Goal: Task Accomplishment & Management: Complete application form

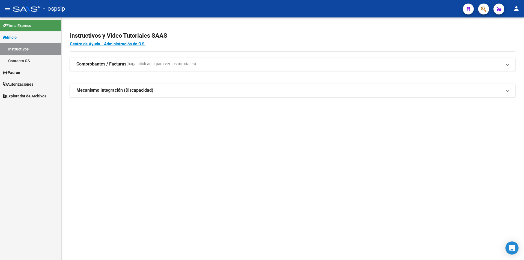
click at [22, 83] on span "Autorizaciones" at bounding box center [18, 84] width 31 height 6
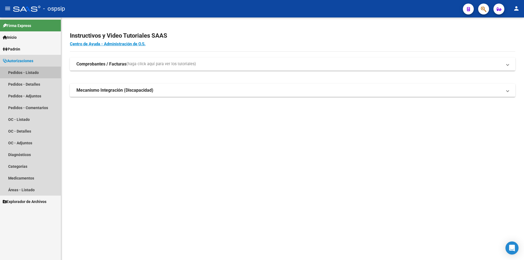
click at [31, 72] on link "Pedidos - Listado" at bounding box center [30, 73] width 61 height 12
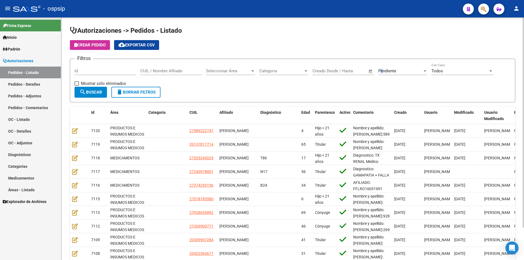
click at [382, 69] on span "Pendiente" at bounding box center [387, 70] width 18 height 5
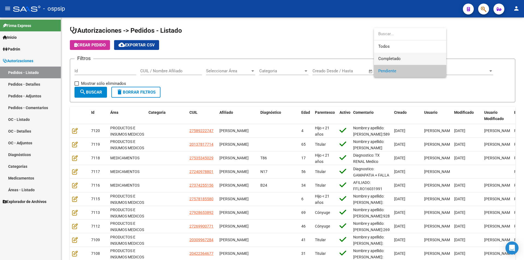
click at [385, 60] on span "Completado" at bounding box center [389, 58] width 22 height 5
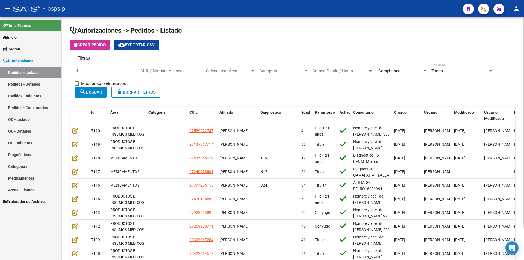
click at [390, 68] on span "Completado" at bounding box center [389, 70] width 22 height 5
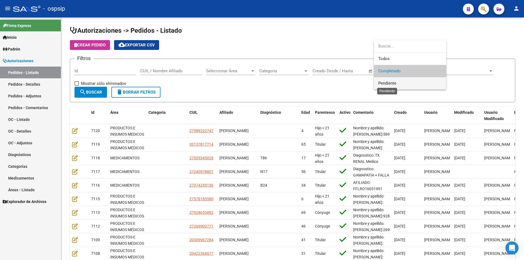
click at [389, 85] on span "Pendiente" at bounding box center [387, 83] width 18 height 5
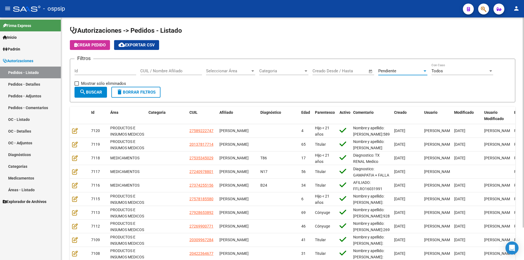
click at [98, 97] on form "Filtros Id CUIL / Nombre Afiliado Seleccionar Área Seleccionar Área Categoria C…" at bounding box center [292, 81] width 445 height 44
click at [98, 95] on button "search Buscar" at bounding box center [90, 92] width 32 height 11
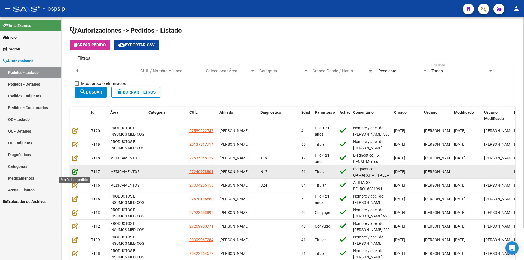
click at [76, 172] on icon at bounding box center [75, 172] width 6 height 6
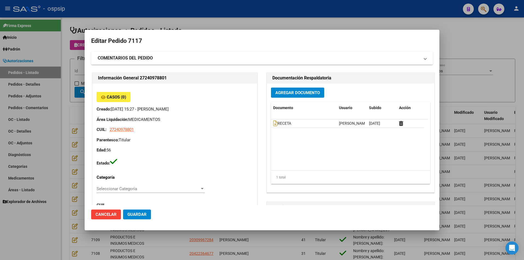
type input "[GEOGRAPHIC_DATA], [GEOGRAPHIC_DATA][PERSON_NAME] 1529"
click at [76, 98] on div at bounding box center [262, 130] width 524 height 260
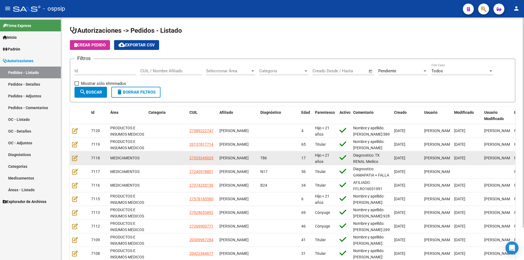
click at [72, 158] on datatable-body-cell at bounding box center [79, 157] width 19 height 13
click at [73, 158] on icon at bounding box center [75, 158] width 6 height 6
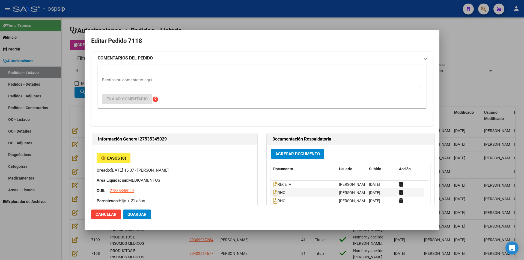
type input "[GEOGRAPHIC_DATA], [GEOGRAPHIC_DATA], 77 2883"
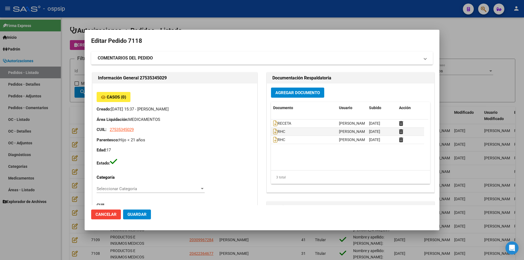
drag, startPoint x: 69, startPoint y: 107, endPoint x: 307, endPoint y: 3, distance: 259.5
click at [71, 106] on div at bounding box center [262, 130] width 524 height 260
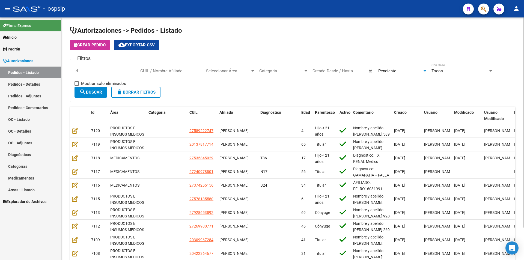
click at [398, 71] on div "Pendiente" at bounding box center [400, 70] width 44 height 5
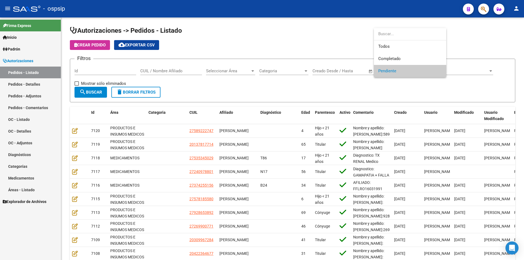
click at [233, 73] on div at bounding box center [262, 130] width 524 height 260
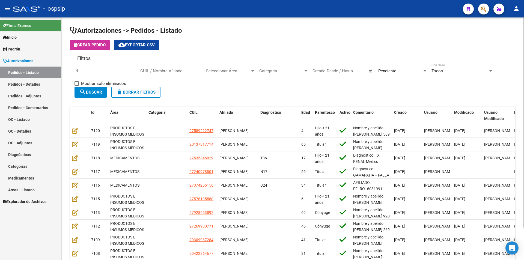
click at [233, 66] on div "Seleccionar Área Seleccionar Área" at bounding box center [230, 69] width 49 height 12
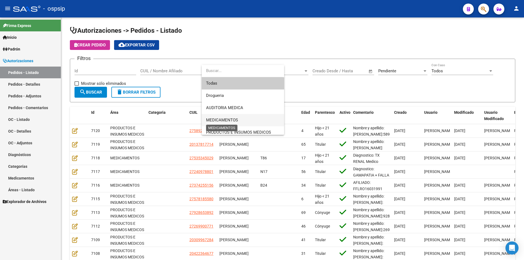
click at [228, 119] on span "MEDICAMENTOS" at bounding box center [222, 120] width 32 height 5
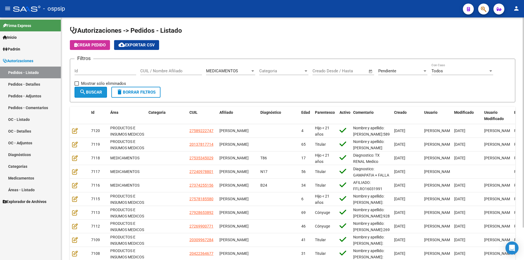
click at [78, 92] on button "search Buscar" at bounding box center [90, 92] width 32 height 11
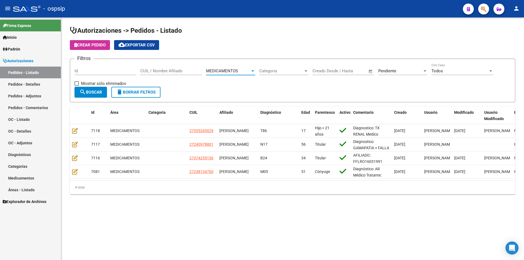
click at [231, 71] on span "MEDICAMENTOS" at bounding box center [222, 70] width 32 height 5
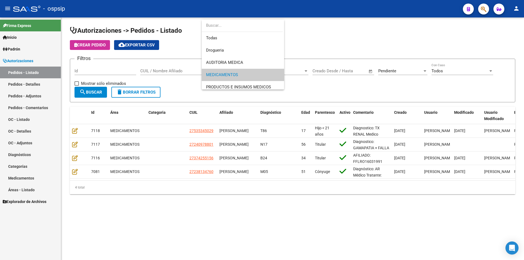
scroll to position [4, 0]
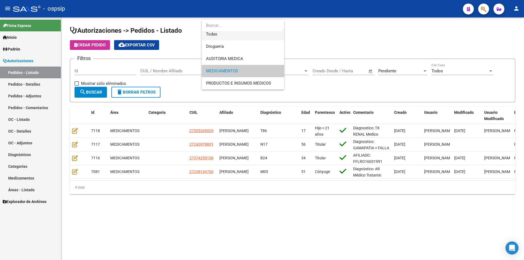
click at [219, 36] on span "Todas" at bounding box center [243, 34] width 74 height 12
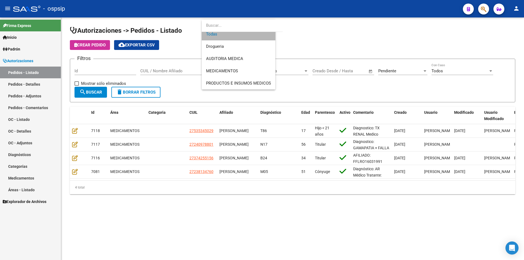
scroll to position [0, 0]
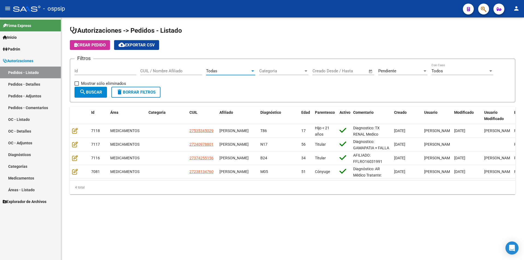
click at [384, 70] on span "Pendiente" at bounding box center [387, 70] width 18 height 5
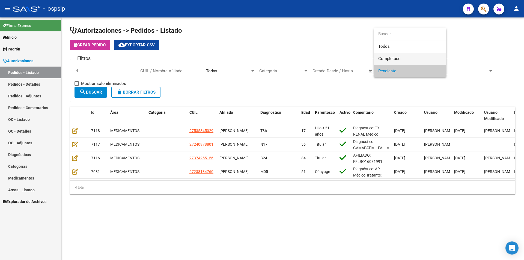
click at [386, 58] on span "Completado" at bounding box center [389, 58] width 22 height 5
click at [85, 93] on mat-icon "search" at bounding box center [82, 92] width 7 height 7
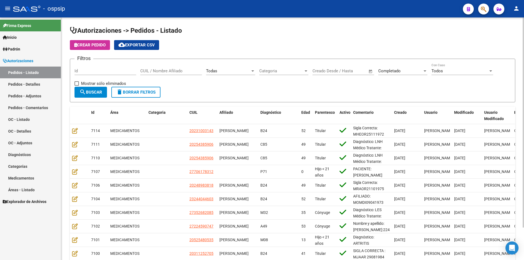
click at [212, 68] on div "Todas Seleccionar Área" at bounding box center [230, 69] width 49 height 12
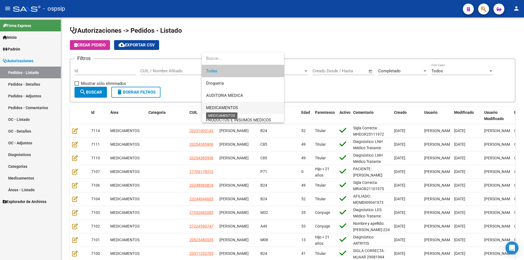
click at [218, 109] on span "MEDICAMENTOS" at bounding box center [222, 107] width 32 height 5
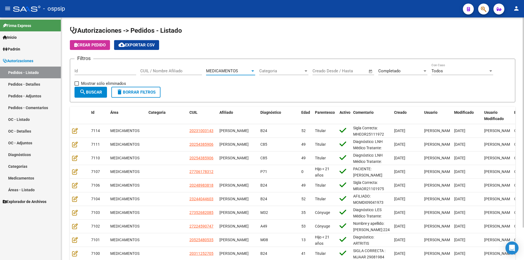
drag, startPoint x: 81, startPoint y: 92, endPoint x: 83, endPoint y: 87, distance: 5.1
click at [81, 92] on mat-icon "search" at bounding box center [82, 92] width 7 height 7
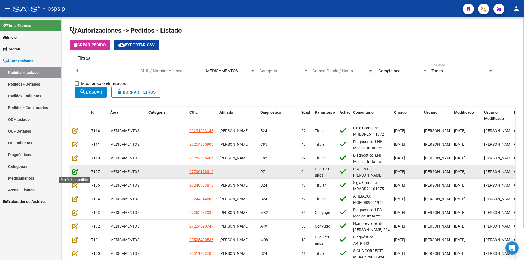
click at [74, 170] on icon at bounding box center [75, 172] width 6 height 6
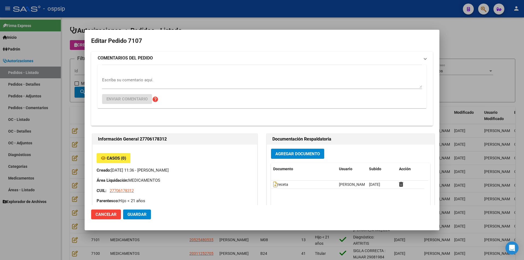
type input "[PERSON_NAME]"
type input "Neuquen, [GEOGRAPHIC_DATA], [GEOGRAPHIC_DATA] 545"
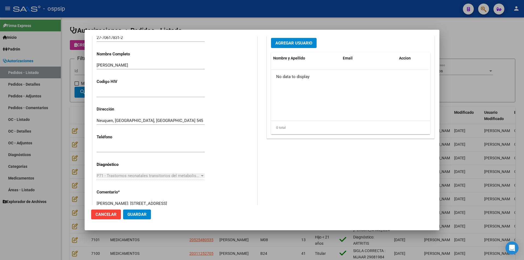
scroll to position [218, 0]
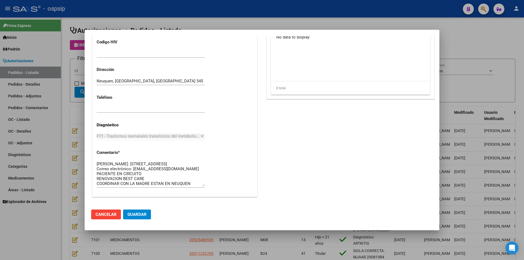
click at [53, 137] on div at bounding box center [262, 130] width 524 height 260
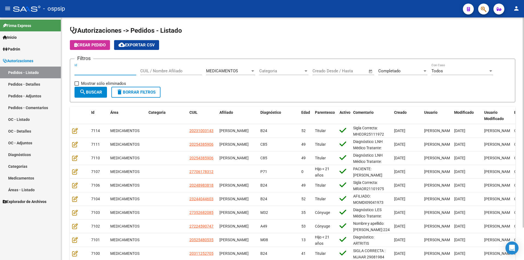
click at [97, 69] on input "Id" at bounding box center [105, 70] width 62 height 5
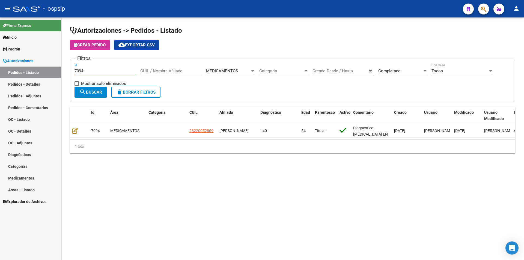
type input "7094"
click at [68, 128] on div "Autorizaciones -> Pedidos - Listado Crear Pedido cloud_download Exportar CSV Fi…" at bounding box center [292, 93] width 463 height 153
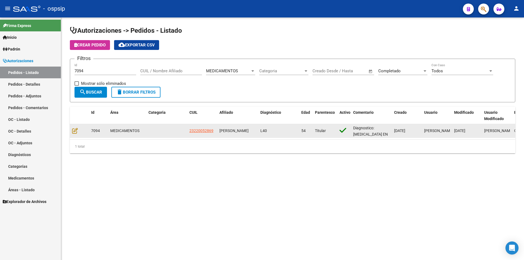
click at [79, 128] on div at bounding box center [79, 131] width 15 height 6
click at [72, 131] on icon at bounding box center [75, 131] width 6 height 6
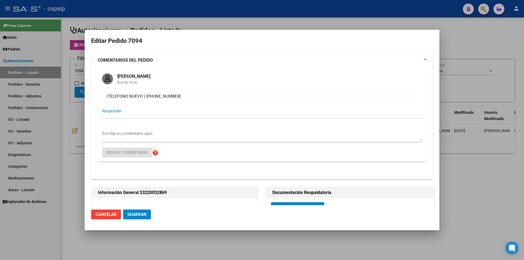
type input "[GEOGRAPHIC_DATA], [PERSON_NAME], beethoven 1691"
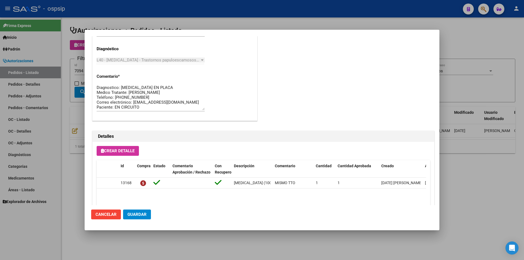
scroll to position [409, 0]
drag, startPoint x: 68, startPoint y: 81, endPoint x: 73, endPoint y: 74, distance: 8.5
click at [70, 77] on div at bounding box center [262, 130] width 524 height 260
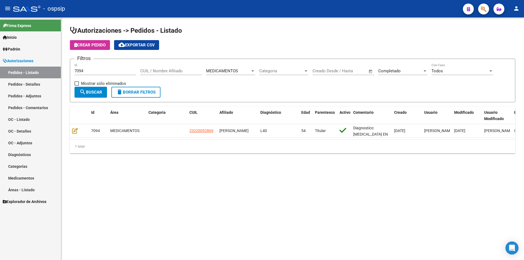
click at [91, 70] on input "7094" at bounding box center [105, 70] width 62 height 5
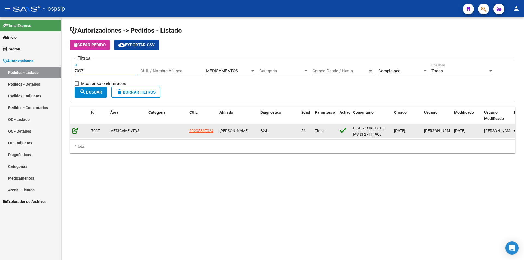
type input "7097"
click at [77, 128] on icon at bounding box center [75, 131] width 6 height 6
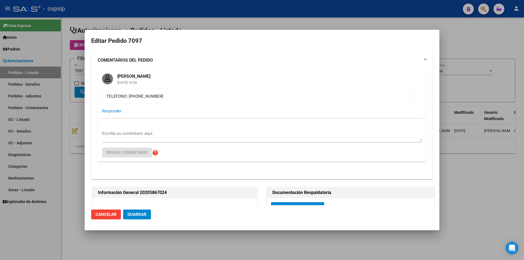
type input "[GEOGRAPHIC_DATA], [GEOGRAPHIC_DATA], [GEOGRAPHIC_DATA] 105"
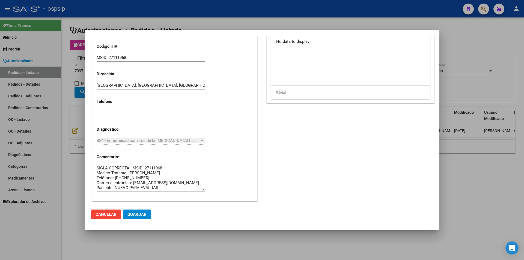
scroll to position [327, 0]
click at [112, 56] on input "MSIDI 27111968" at bounding box center [151, 58] width 108 height 5
click at [115, 57] on input "MSIDI 27111968" at bounding box center [151, 58] width 108 height 5
click at [82, 70] on div at bounding box center [262, 130] width 524 height 260
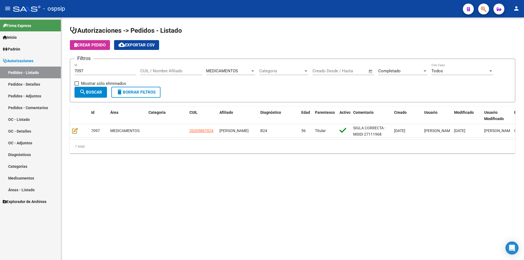
click at [86, 70] on input "7097" at bounding box center [105, 70] width 62 height 5
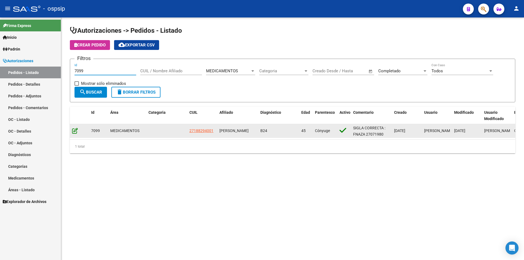
type input "7099"
click at [74, 130] on icon at bounding box center [75, 131] width 6 height 6
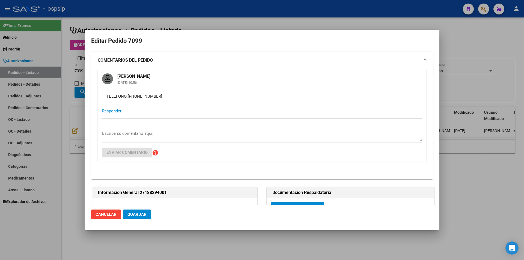
type input "Capital Federal, CABA, [PERSON_NAME] D 5739"
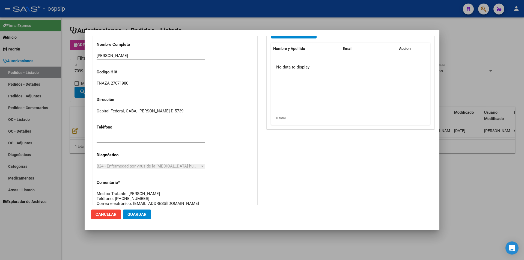
scroll to position [273, 0]
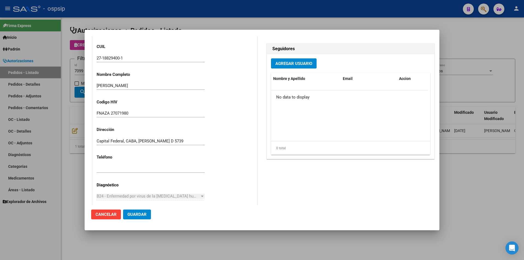
click at [121, 111] on input "FNAZA 27071980" at bounding box center [151, 113] width 108 height 5
click at [69, 73] on div at bounding box center [262, 130] width 524 height 260
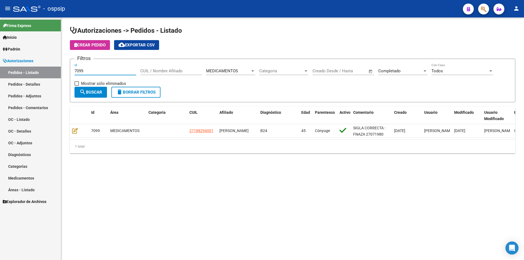
drag, startPoint x: 88, startPoint y: 70, endPoint x: 10, endPoint y: 78, distance: 77.9
click at [10, 78] on mat-sidenav-container "Firma Express Inicio Instructivos Contacto OS Padrón Afiliados Empadronados Mov…" at bounding box center [262, 138] width 524 height 242
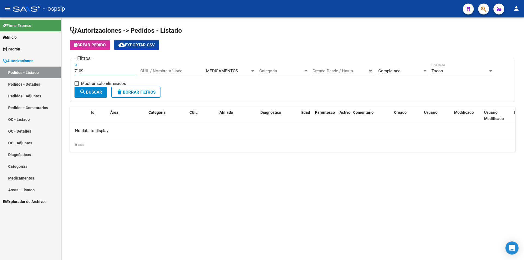
click at [108, 69] on input "7109" at bounding box center [105, 70] width 62 height 5
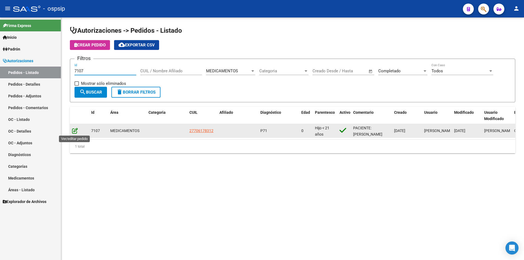
type input "7107"
click at [74, 130] on icon at bounding box center [75, 131] width 6 height 6
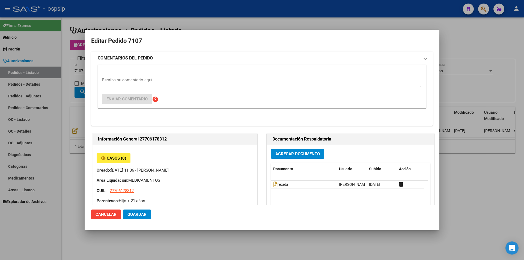
type input "[PERSON_NAME]"
type input "Neuquen, [GEOGRAPHIC_DATA], [GEOGRAPHIC_DATA] 545"
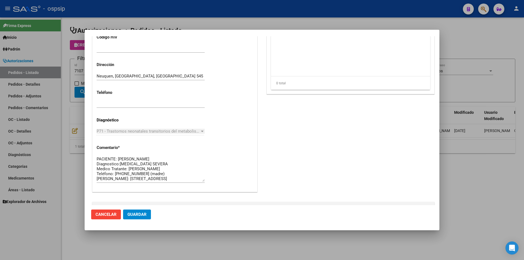
scroll to position [212, 0]
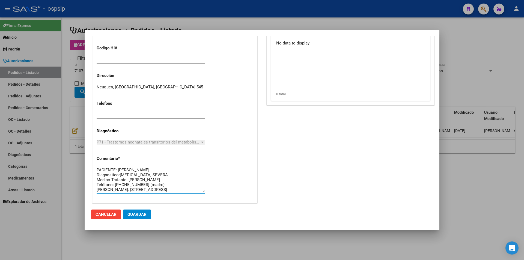
drag, startPoint x: 148, startPoint y: 169, endPoint x: 118, endPoint y: 169, distance: 29.7
click at [118, 169] on textarea "PACIENTE: [PERSON_NAME] Diagnostico:[MEDICAL_DATA] SEVERA Medico Tratante: [PER…" at bounding box center [151, 180] width 108 height 26
drag, startPoint x: 167, startPoint y: 175, endPoint x: 151, endPoint y: 174, distance: 15.3
click at [122, 174] on textarea "PACIENTE: [PERSON_NAME] Diagnostico:[MEDICAL_DATA] SEVERA Medico Tratante: [PER…" at bounding box center [151, 180] width 108 height 26
drag, startPoint x: 170, startPoint y: 175, endPoint x: 119, endPoint y: 173, distance: 50.5
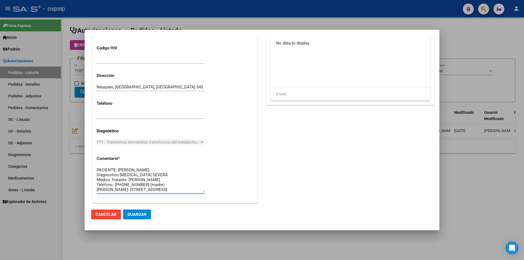
click at [119, 173] on textarea "PACIENTE: [PERSON_NAME] Diagnostico:[MEDICAL_DATA] SEVERA Medico Tratante: [PER…" at bounding box center [151, 180] width 108 height 26
drag, startPoint x: 139, startPoint y: 185, endPoint x: 120, endPoint y: 182, distance: 19.3
click at [120, 182] on textarea "PACIENTE: [PERSON_NAME] Diagnostico:[MEDICAL_DATA] SEVERA Medico Tratante: [PER…" at bounding box center [151, 180] width 108 height 26
drag, startPoint x: 156, startPoint y: 184, endPoint x: 114, endPoint y: 185, distance: 42.0
click at [114, 185] on textarea "PACIENTE: [PERSON_NAME] Diagnostico:[MEDICAL_DATA] SEVERA Medico Tratante: [PER…" at bounding box center [151, 180] width 108 height 26
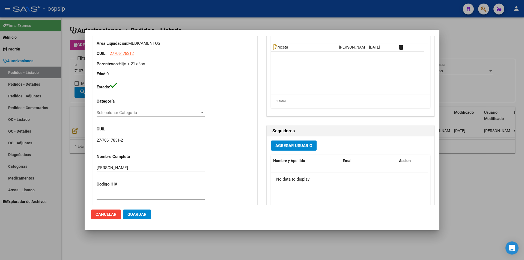
scroll to position [76, 0]
click at [115, 139] on input "27-70617831-2" at bounding box center [151, 140] width 108 height 5
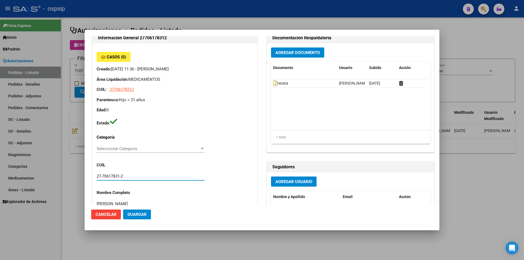
scroll to position [0, 0]
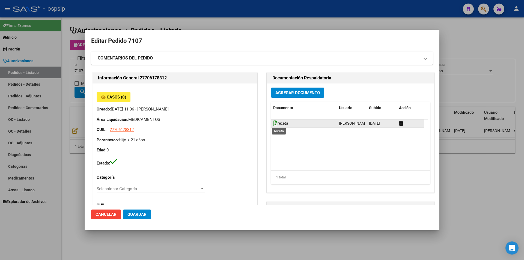
click at [273, 124] on icon at bounding box center [275, 123] width 4 height 6
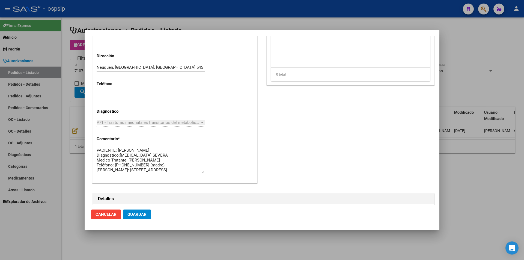
scroll to position [239, 0]
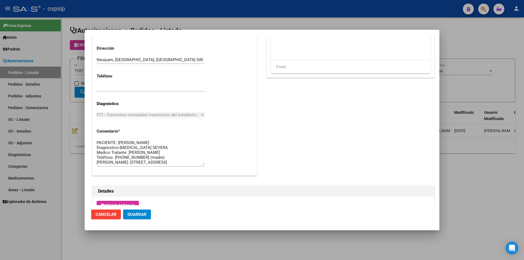
click at [70, 55] on div at bounding box center [262, 130] width 524 height 260
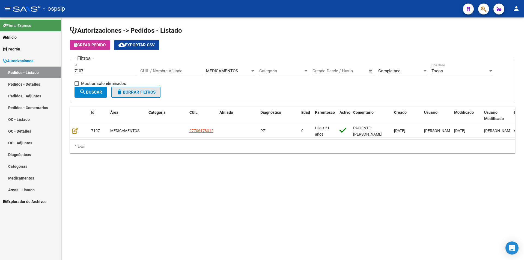
click at [138, 90] on span "delete Borrar Filtros" at bounding box center [135, 92] width 39 height 5
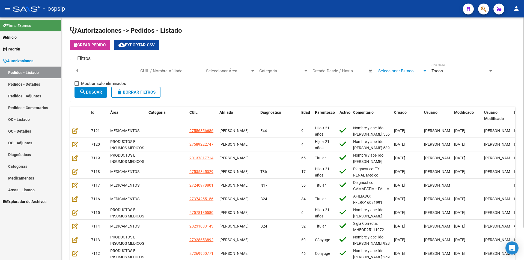
click at [397, 72] on span "Seleccionar Estado" at bounding box center [400, 70] width 44 height 5
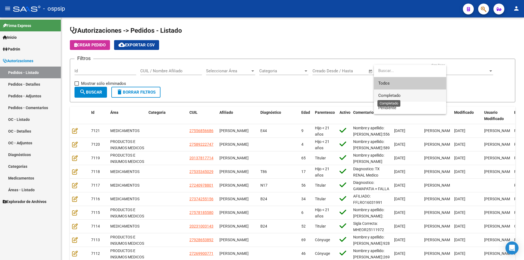
click at [393, 97] on span "Completado" at bounding box center [389, 95] width 22 height 5
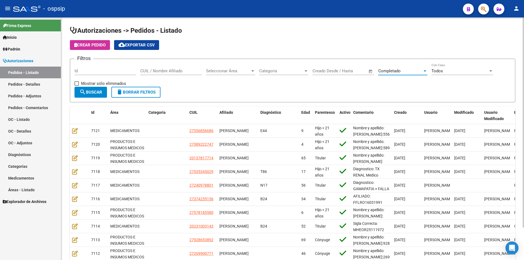
click at [100, 92] on span "search Buscar" at bounding box center [90, 92] width 23 height 5
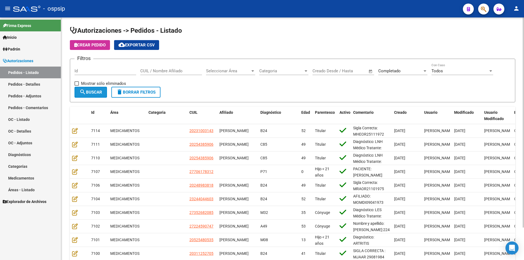
click at [100, 92] on span "search Buscar" at bounding box center [90, 92] width 23 height 5
click at [131, 45] on span "cloud_download Exportar CSV" at bounding box center [136, 45] width 36 height 5
click at [22, 83] on link "Pedidos - Detalles" at bounding box center [30, 84] width 61 height 12
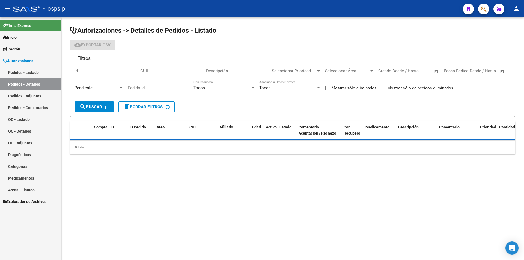
click at [85, 87] on span "Pendiente" at bounding box center [83, 87] width 18 height 5
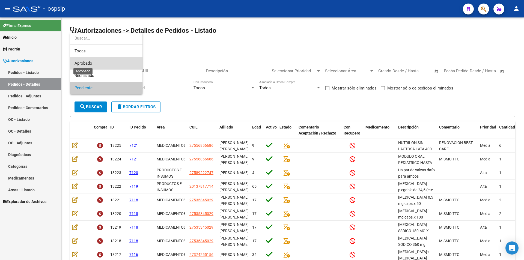
click at [86, 65] on span "Aprobado" at bounding box center [83, 63] width 18 height 5
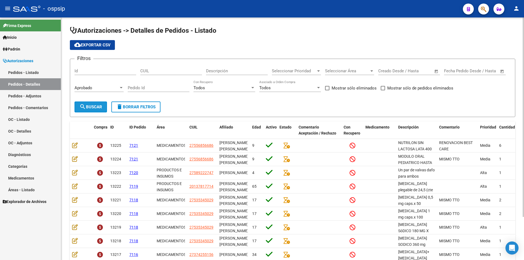
click at [88, 104] on span "search Buscar" at bounding box center [90, 106] width 23 height 5
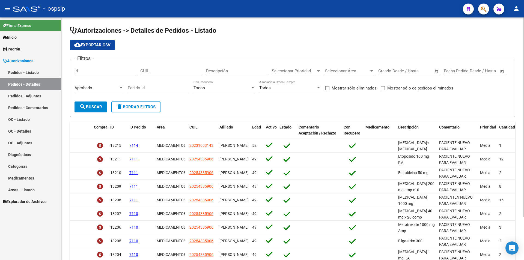
click at [87, 107] on span "search Buscar" at bounding box center [90, 106] width 23 height 5
click at [96, 43] on span "cloud_download Exportar CSV" at bounding box center [92, 45] width 36 height 5
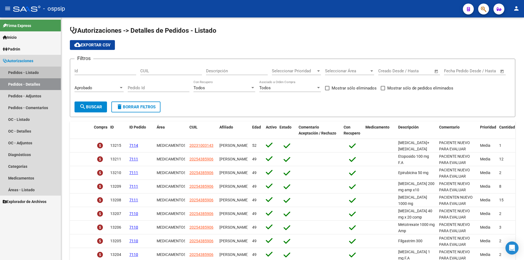
click at [45, 67] on link "Pedidos - Listado" at bounding box center [30, 73] width 61 height 12
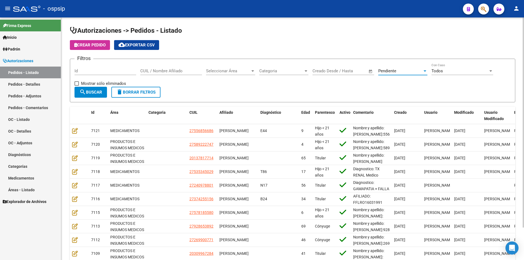
click at [398, 73] on div "Pendiente" at bounding box center [400, 70] width 44 height 5
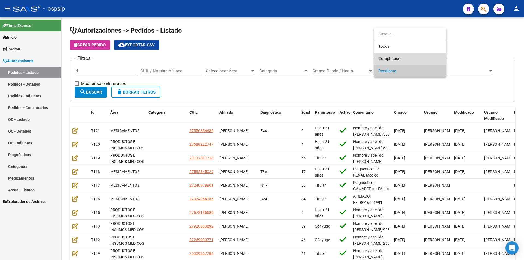
click at [399, 61] on span "Completado" at bounding box center [410, 59] width 64 height 12
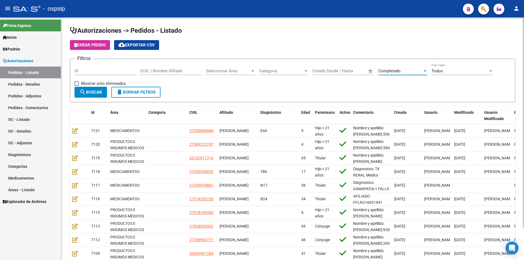
click at [103, 88] on button "search Buscar" at bounding box center [90, 92] width 32 height 11
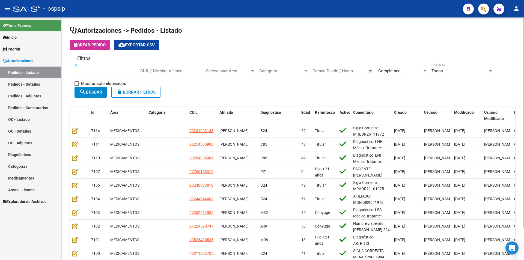
click at [113, 70] on input "Id" at bounding box center [105, 70] width 62 height 5
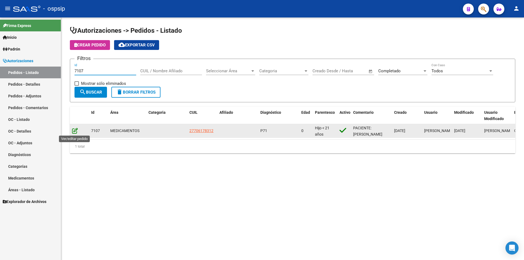
type input "7107"
click at [75, 130] on icon at bounding box center [75, 131] width 6 height 6
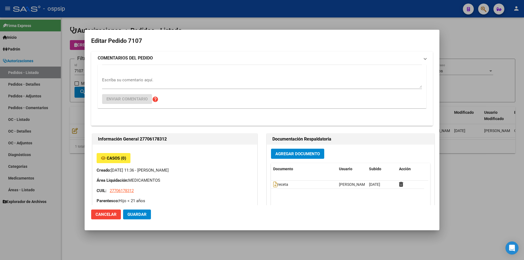
type input "[PERSON_NAME]"
type input "Neuquen, [GEOGRAPHIC_DATA], [GEOGRAPHIC_DATA] 545"
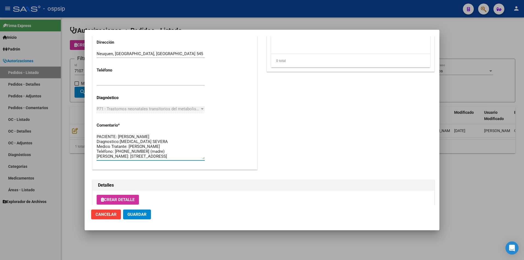
drag, startPoint x: 193, startPoint y: 156, endPoint x: 76, endPoint y: 128, distance: 120.2
click at [76, 128] on div "Editar Pedido 7107 COMENTARIOS DEL PEDIDO Escriba su comentario aquí. Enviar co…" at bounding box center [262, 130] width 524 height 260
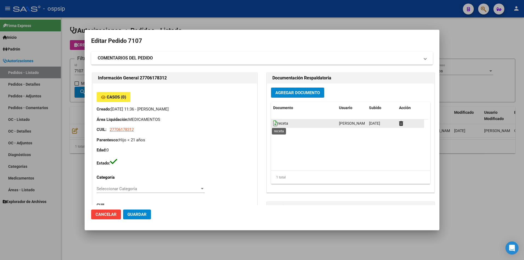
click at [274, 125] on icon at bounding box center [275, 123] width 4 height 6
click at [284, 93] on span "Agregar Documento" at bounding box center [297, 92] width 44 height 5
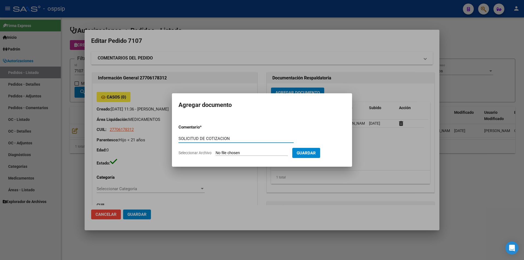
type input "SOLICITUD DE COTIZACION"
type input "C:\fakepath\SOL COT 7107.pdf"
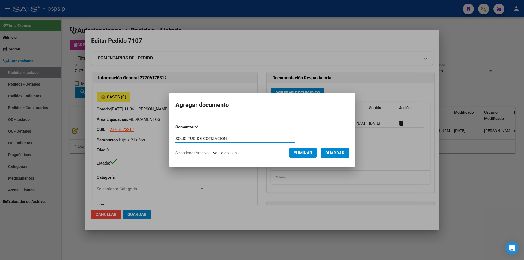
click at [339, 156] on button "Guardar" at bounding box center [335, 153] width 28 height 10
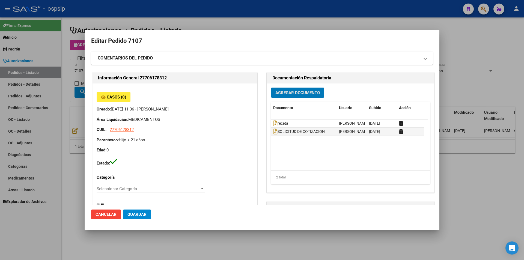
click at [85, 74] on mat-dialog-content "Editar Pedido 7107 COMENTARIOS DEL PEDIDO Escriba su comentario aquí. Enviar co…" at bounding box center [262, 120] width 355 height 169
click at [85, 68] on mat-dialog-content "Editar Pedido 7107 COMENTARIOS DEL PEDIDO Escriba su comentario aquí. Enviar co…" at bounding box center [262, 120] width 355 height 169
click at [79, 71] on div at bounding box center [262, 130] width 524 height 260
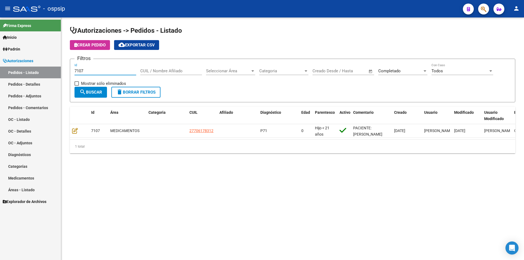
drag, startPoint x: 86, startPoint y: 71, endPoint x: 0, endPoint y: 70, distance: 86.2
click at [0, 70] on mat-sidenav-container "Firma Express Inicio Instructivos Contacto OS Padrón Afiliados Empadronados Mov…" at bounding box center [262, 138] width 524 height 242
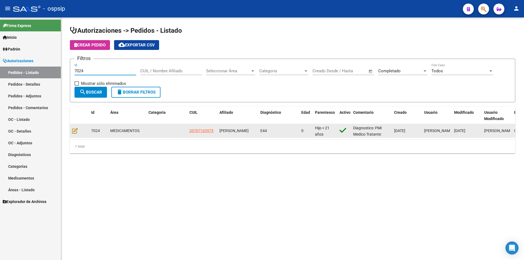
type input "7024"
click at [71, 131] on datatable-body-cell at bounding box center [79, 130] width 19 height 13
click at [76, 131] on icon at bounding box center [75, 131] width 6 height 6
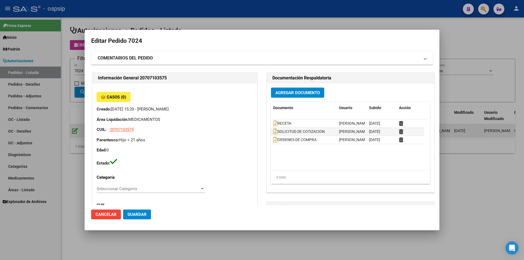
type input "[GEOGRAPHIC_DATA], [GEOGRAPHIC_DATA][PERSON_NAME], [GEOGRAPHIC_DATA] 1550"
click at [65, 76] on div at bounding box center [262, 130] width 524 height 260
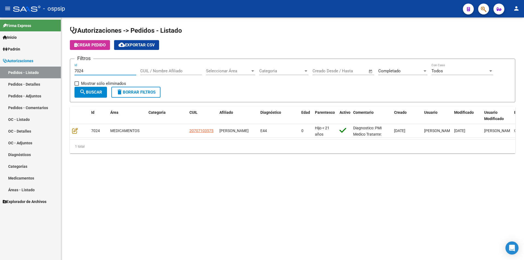
drag, startPoint x: 85, startPoint y: 71, endPoint x: 53, endPoint y: 67, distance: 33.0
click at [52, 70] on mat-sidenav-container "Firma Express Inicio Instructivos Contacto OS Padrón Afiliados Empadronados Mov…" at bounding box center [262, 138] width 524 height 242
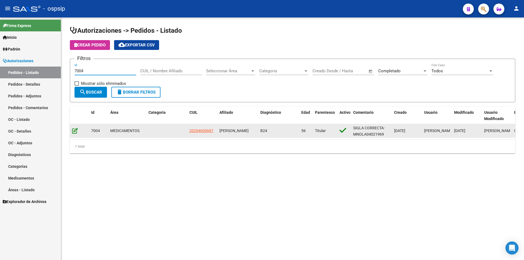
type input "7004"
click at [76, 130] on icon at bounding box center [75, 131] width 6 height 6
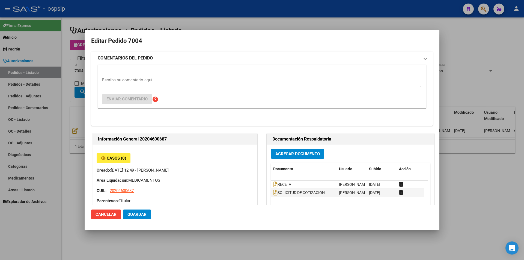
type input "[PERSON_NAME]"
type input "[GEOGRAPHIC_DATA], GENERAL [PERSON_NAME], [GEOGRAPHIC_DATA] 716, Piso: 00, Depa…"
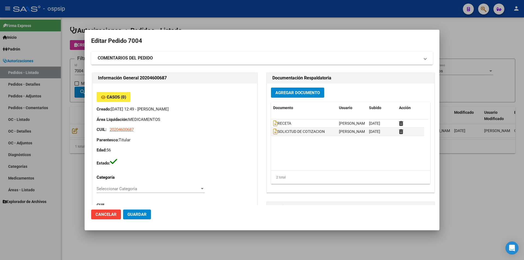
click at [293, 96] on button "Agregar Documento" at bounding box center [297, 93] width 53 height 10
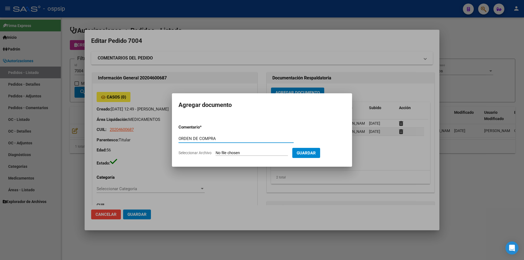
drag, startPoint x: 213, startPoint y: 140, endPoint x: 174, endPoint y: 145, distance: 39.3
click at [174, 145] on mat-dialog-content "Comentario * ORDEN DE COMPRA Comentario Seleccionar Archivo Guardar" at bounding box center [262, 138] width 180 height 44
type input "ORDEN DE COMPRA"
click at [227, 152] on input "Seleccionar Archivo" at bounding box center [251, 153] width 72 height 5
type input "C:\fakepath\SCIENZA OC 7004.pdf"
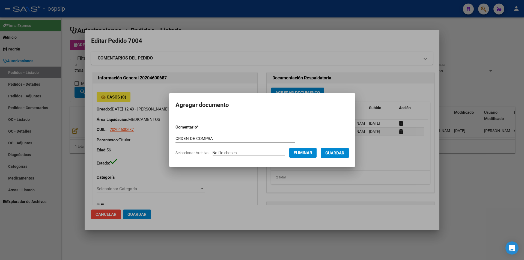
click at [343, 153] on span "Guardar" at bounding box center [334, 153] width 19 height 5
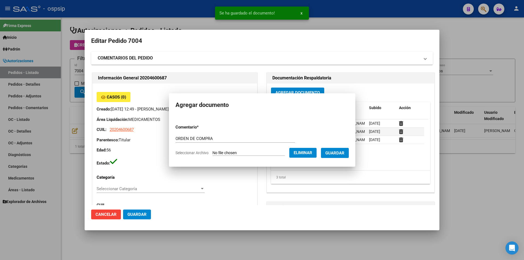
click at [61, 98] on div at bounding box center [262, 130] width 524 height 260
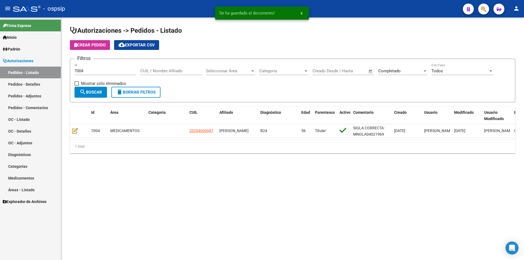
click at [86, 68] on input "7004" at bounding box center [105, 70] width 62 height 5
type input "7005"
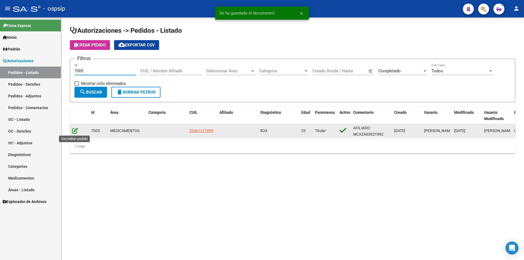
click at [75, 133] on icon at bounding box center [75, 131] width 6 height 6
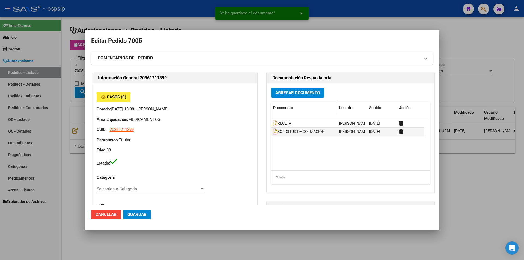
type input "[PERSON_NAME]"
type input "[GEOGRAPHIC_DATA], [GEOGRAPHIC_DATA], [PERSON_NAME] NÊ 127"
click at [317, 98] on button "Agregar Documento" at bounding box center [297, 93] width 53 height 10
